Goal: Task Accomplishment & Management: Manage account settings

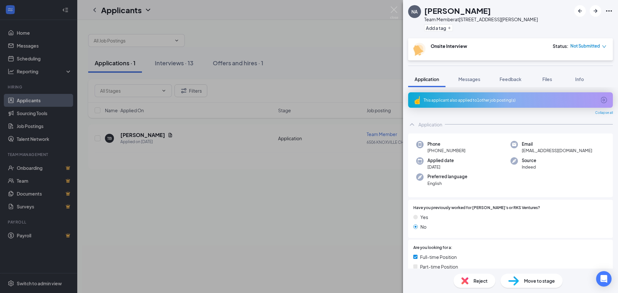
click at [370, 40] on div "NA [PERSON_NAME] Team Member at [STREET_ADDRESS][PERSON_NAME] Add a tag Onsite …" at bounding box center [309, 146] width 618 height 293
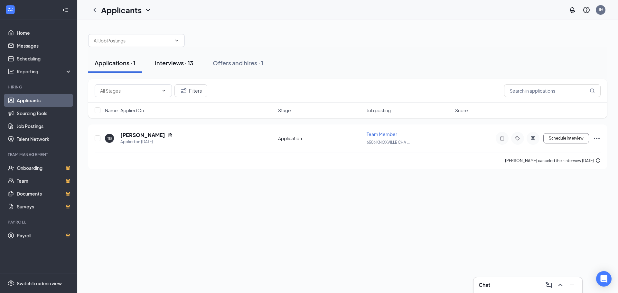
click at [173, 69] on button "Interviews · 13" at bounding box center [173, 62] width 51 height 19
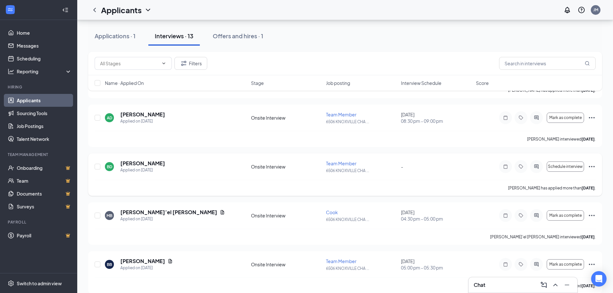
scroll to position [468, 0]
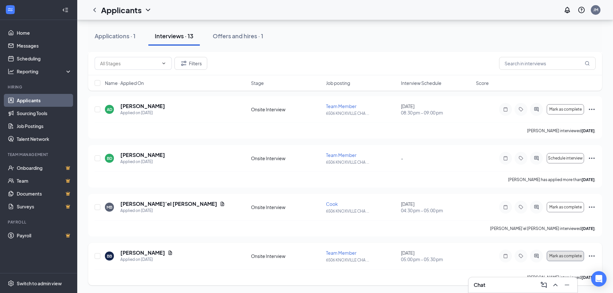
click at [574, 256] on span "Mark as complete" at bounding box center [565, 256] width 32 height 5
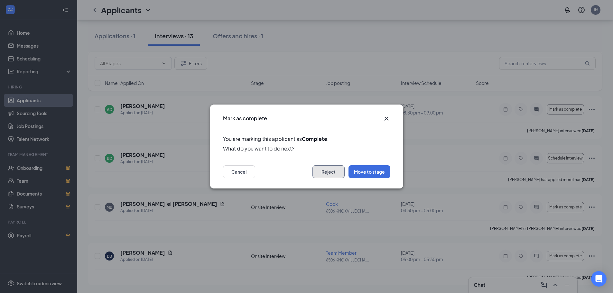
click at [331, 177] on button "Reject" at bounding box center [328, 171] width 32 height 13
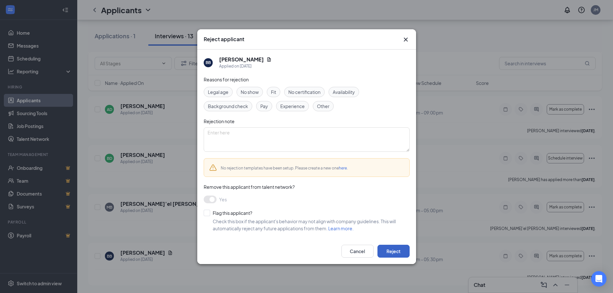
click at [408, 249] on button "Reject" at bounding box center [393, 251] width 32 height 13
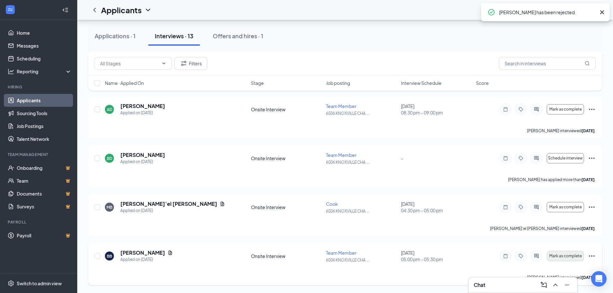
scroll to position [420, 0]
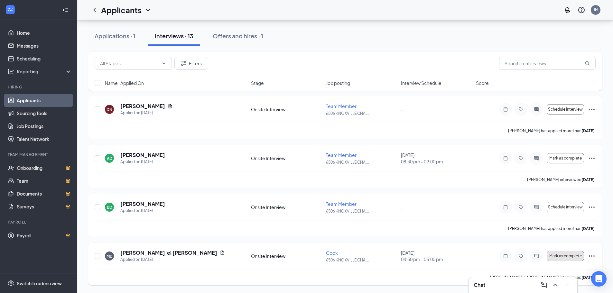
click at [562, 257] on span "Mark as complete" at bounding box center [565, 256] width 32 height 5
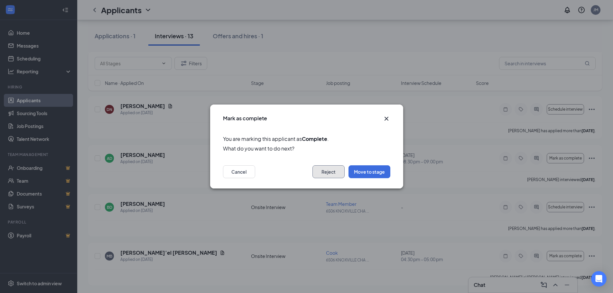
click at [338, 174] on button "Reject" at bounding box center [328, 171] width 32 height 13
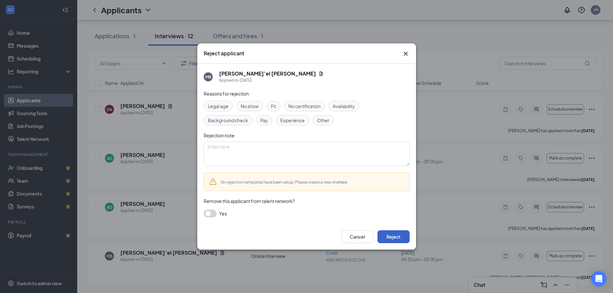
click at [399, 231] on button "Reject" at bounding box center [393, 236] width 32 height 13
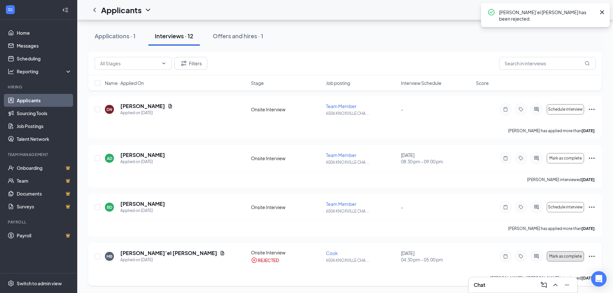
click at [562, 254] on button "Mark as complete" at bounding box center [565, 256] width 37 height 10
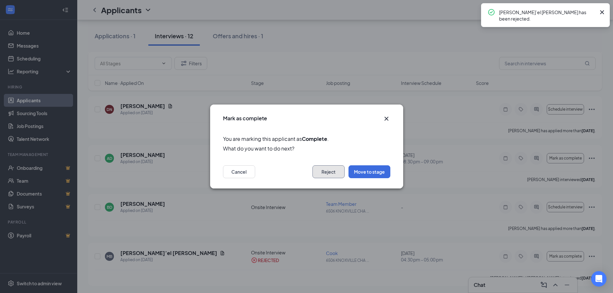
click at [333, 177] on button "Reject" at bounding box center [328, 171] width 32 height 13
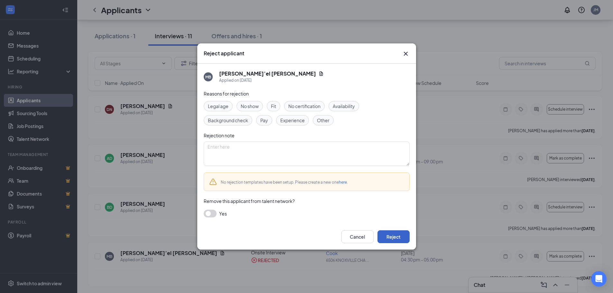
click at [384, 231] on button "Reject" at bounding box center [393, 236] width 32 height 13
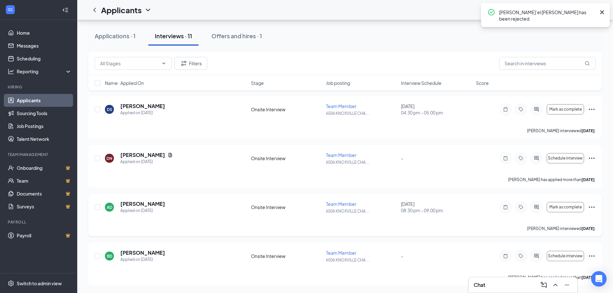
scroll to position [371, 0]
click at [598, 255] on div "BD [PERSON_NAME] Applied on [DATE] Onsite Interview Team Member 6506 [GEOGRAPHI…" at bounding box center [345, 264] width 514 height 42
click at [595, 255] on icon "Ellipses" at bounding box center [592, 256] width 8 height 8
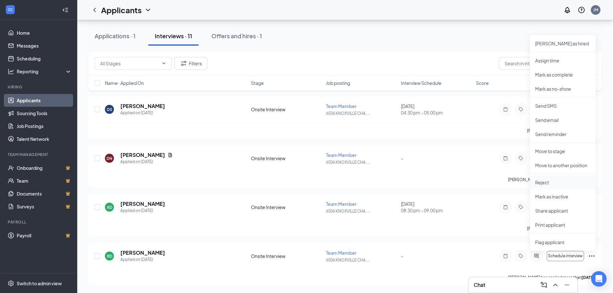
click at [545, 185] on p "Reject" at bounding box center [562, 182] width 55 height 6
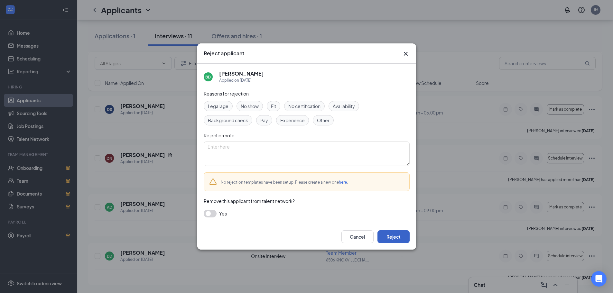
click at [399, 235] on button "Reject" at bounding box center [393, 236] width 32 height 13
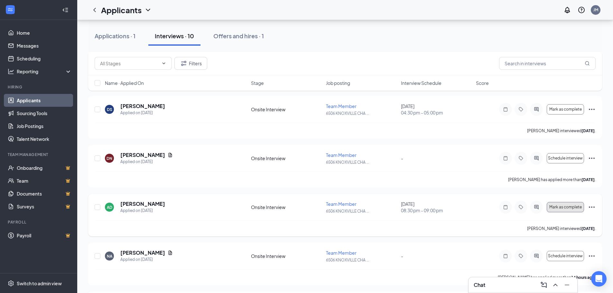
click at [560, 206] on span "Mark as complete" at bounding box center [565, 207] width 32 height 5
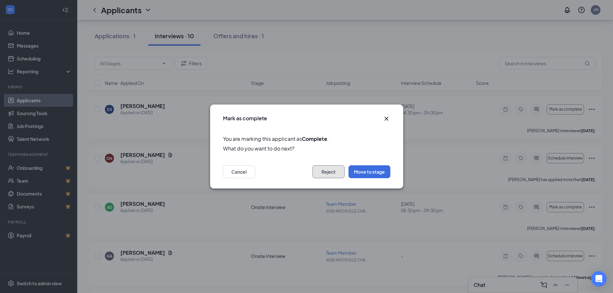
click at [338, 172] on button "Reject" at bounding box center [328, 171] width 32 height 13
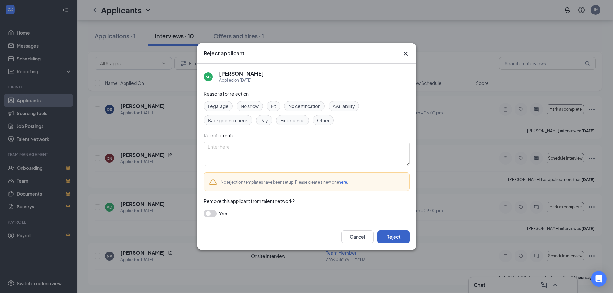
click at [396, 234] on button "Reject" at bounding box center [393, 236] width 32 height 13
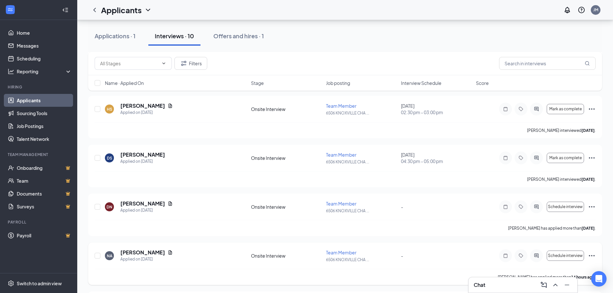
scroll to position [306, 0]
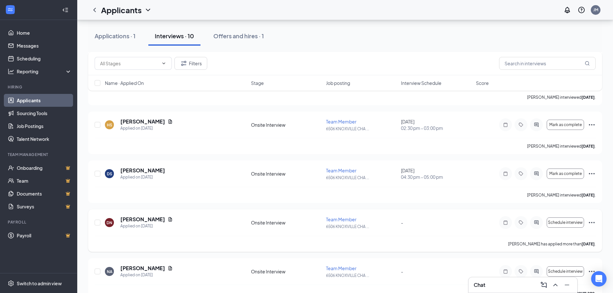
click at [590, 226] on icon "Ellipses" at bounding box center [592, 223] width 8 height 8
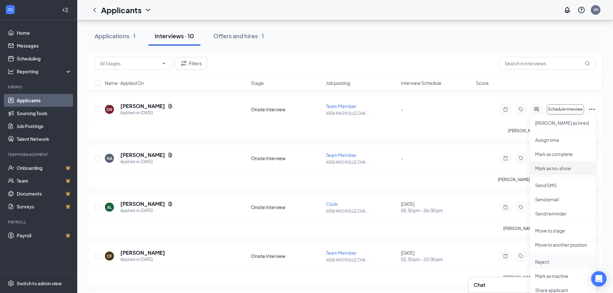
scroll to position [435, 0]
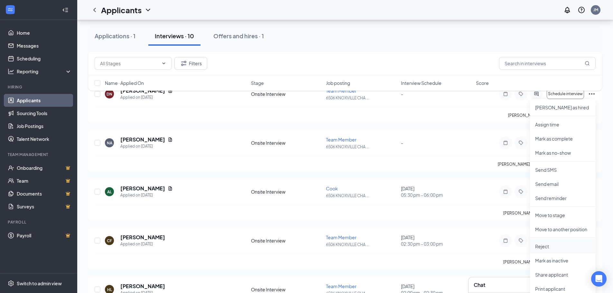
click at [551, 247] on p "Reject" at bounding box center [562, 246] width 55 height 6
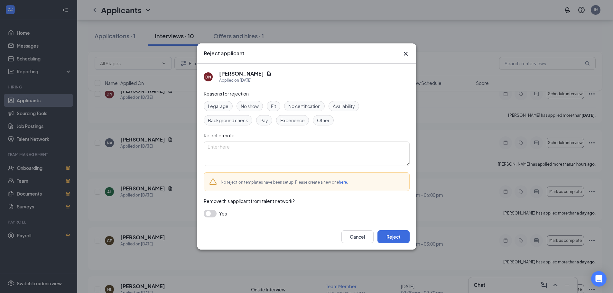
click at [413, 242] on div "Cancel Reject" at bounding box center [306, 237] width 219 height 26
click at [407, 237] on button "Reject" at bounding box center [393, 236] width 32 height 13
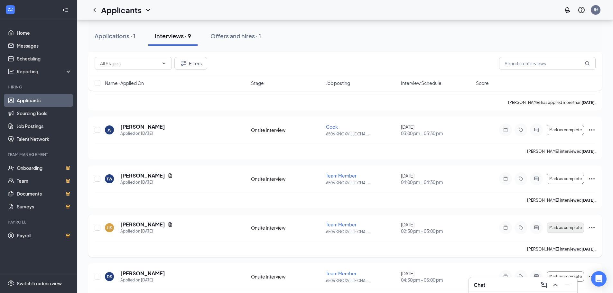
scroll to position [583, 0]
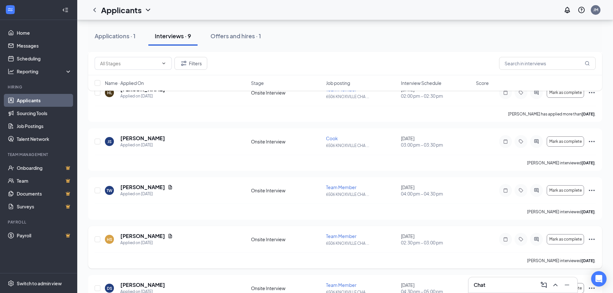
click at [588, 240] on icon "Ellipses" at bounding box center [592, 240] width 8 height 8
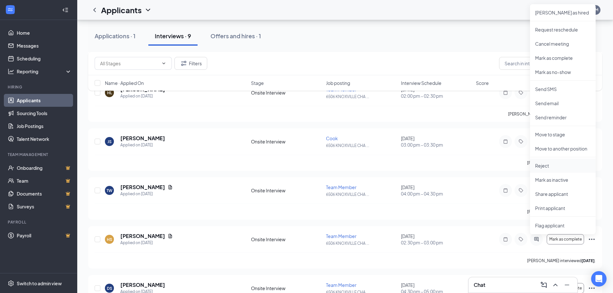
click at [557, 165] on p "Reject" at bounding box center [562, 165] width 55 height 6
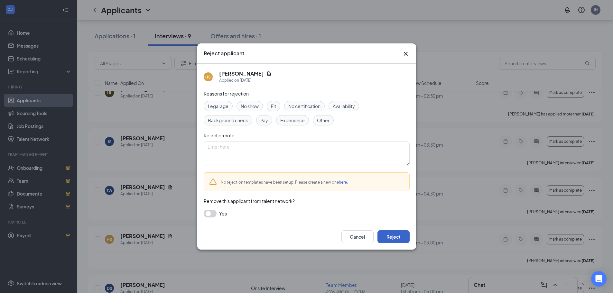
click at [390, 234] on button "Reject" at bounding box center [393, 236] width 32 height 13
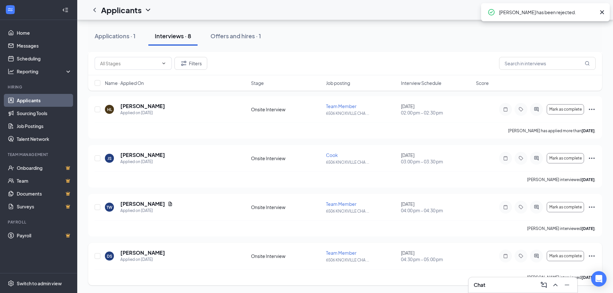
scroll to position [517, 0]
click at [588, 208] on icon "Ellipses" at bounding box center [592, 207] width 8 height 8
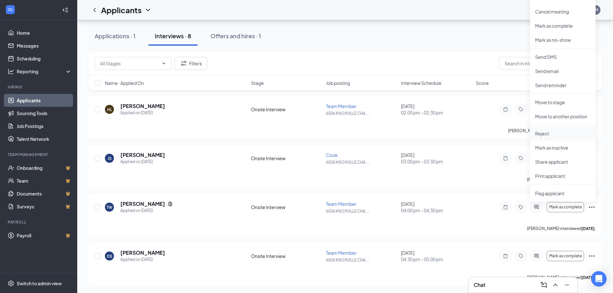
click at [544, 136] on p "Reject" at bounding box center [562, 133] width 55 height 6
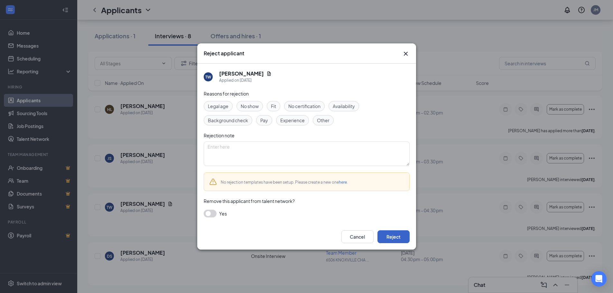
click at [400, 234] on button "Reject" at bounding box center [393, 236] width 32 height 13
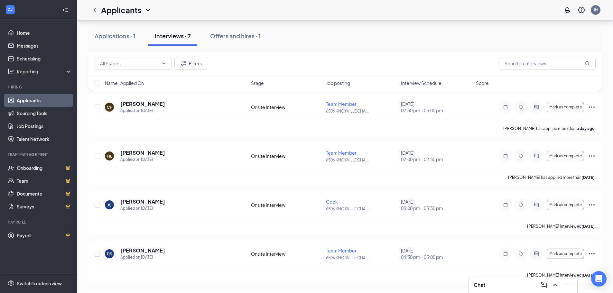
scroll to position [129, 0]
click at [579, 205] on span "Mark as complete" at bounding box center [565, 204] width 32 height 5
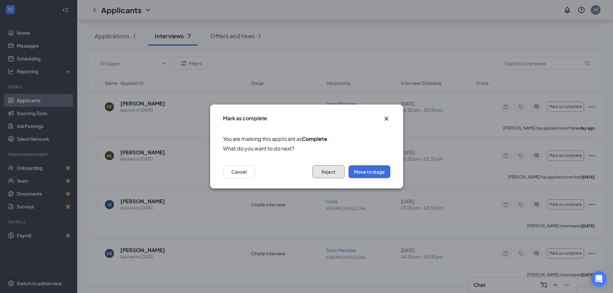
click at [333, 172] on button "Reject" at bounding box center [328, 171] width 32 height 13
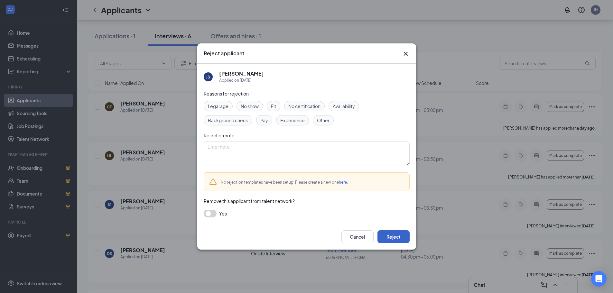
click at [383, 234] on button "Reject" at bounding box center [393, 236] width 32 height 13
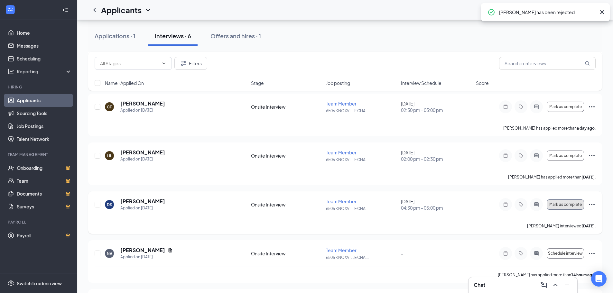
click at [556, 206] on span "Mark as complete" at bounding box center [565, 204] width 32 height 5
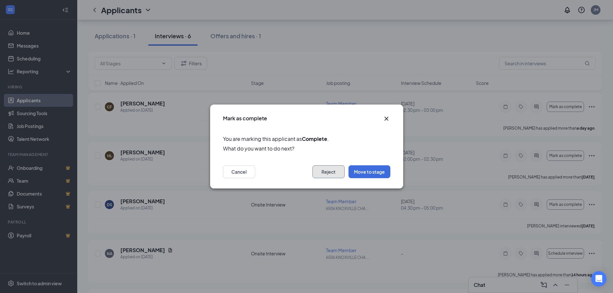
click at [324, 174] on button "Reject" at bounding box center [328, 171] width 32 height 13
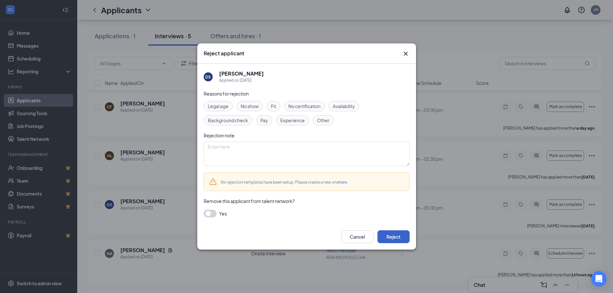
click at [393, 233] on button "Reject" at bounding box center [393, 236] width 32 height 13
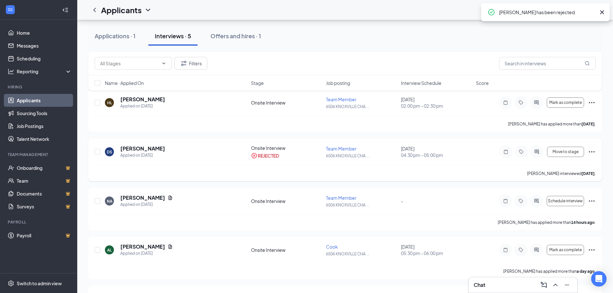
scroll to position [193, 0]
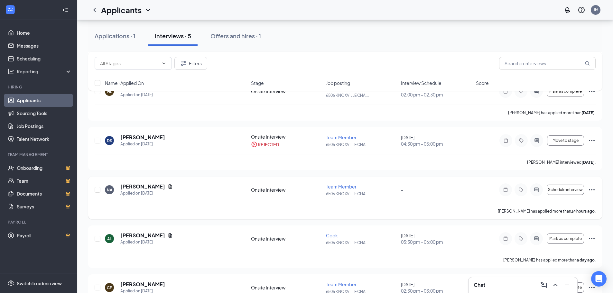
click at [589, 192] on icon "Ellipses" at bounding box center [592, 190] width 8 height 8
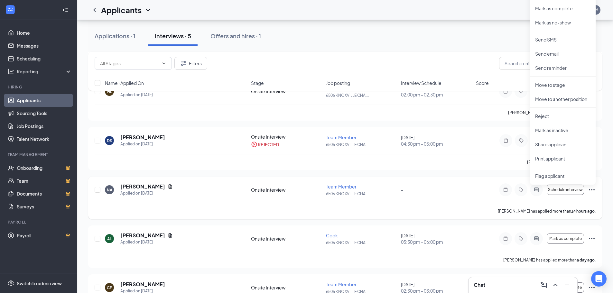
click at [599, 201] on div "NA [PERSON_NAME] Applied on [DATE] Onsite Interview Team Member 6506 [GEOGRAPHI…" at bounding box center [345, 198] width 514 height 42
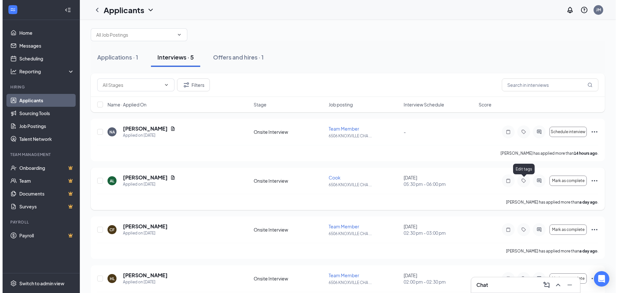
scroll to position [0, 0]
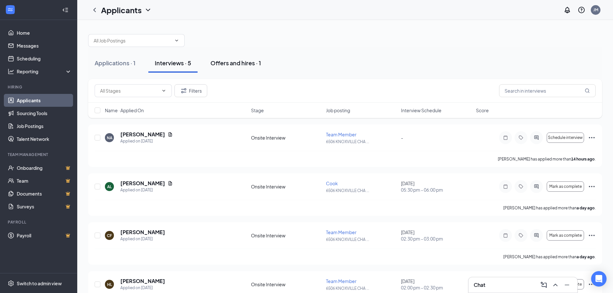
click at [260, 66] on div "Offers and hires · 1" at bounding box center [235, 63] width 51 height 8
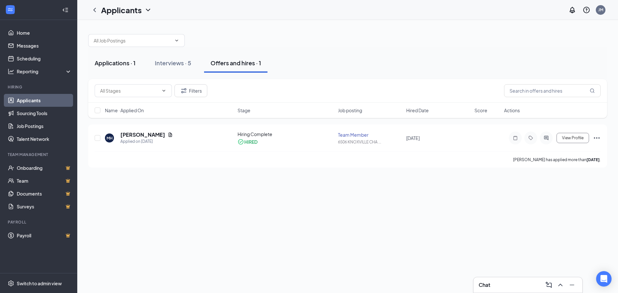
click at [127, 60] on div "Applications · 1" at bounding box center [115, 63] width 41 height 8
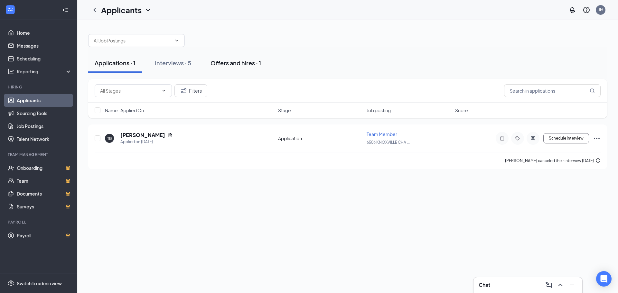
click at [226, 59] on div "Offers and hires · 1" at bounding box center [235, 63] width 51 height 8
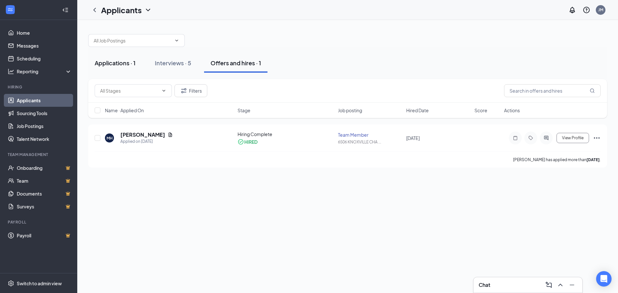
click at [123, 63] on div "Applications · 1" at bounding box center [115, 63] width 41 height 8
